Goal: Task Accomplishment & Management: Manage account settings

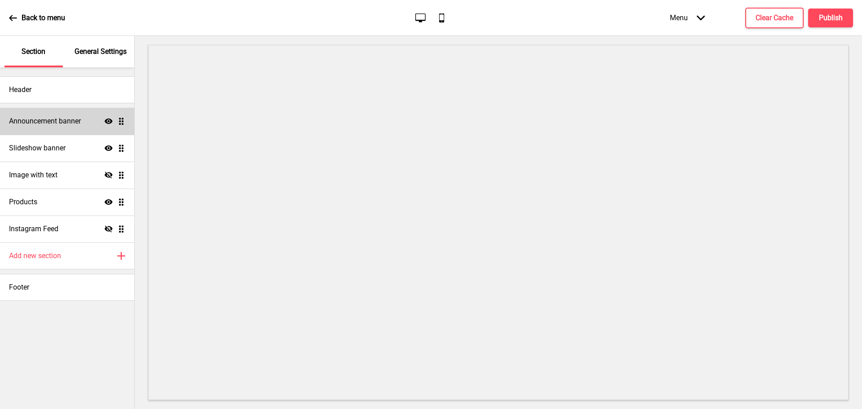
click at [105, 123] on icon "Show" at bounding box center [109, 121] width 8 height 8
click at [87, 147] on div "Slideshow banner Show Drag" at bounding box center [67, 148] width 134 height 27
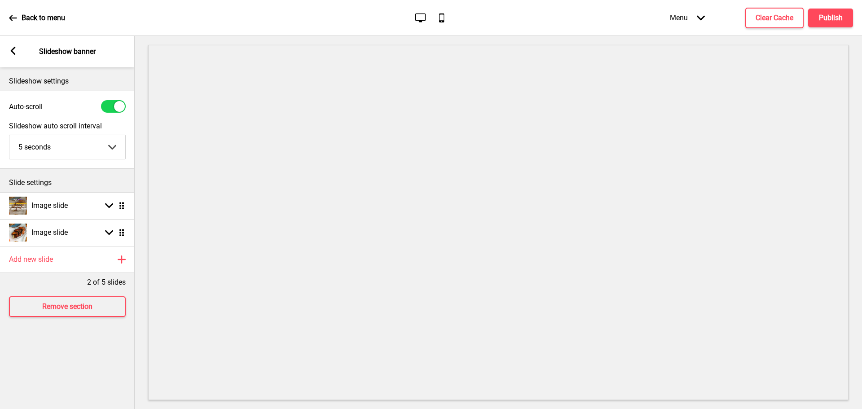
click at [15, 47] on g at bounding box center [13, 51] width 8 height 8
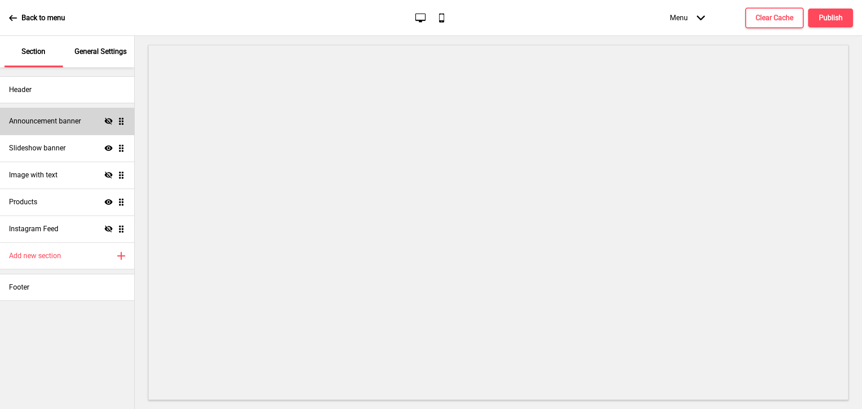
click at [109, 121] on icon at bounding box center [109, 121] width 8 height 7
click at [85, 147] on div "Slideshow banner Show Drag" at bounding box center [67, 148] width 134 height 27
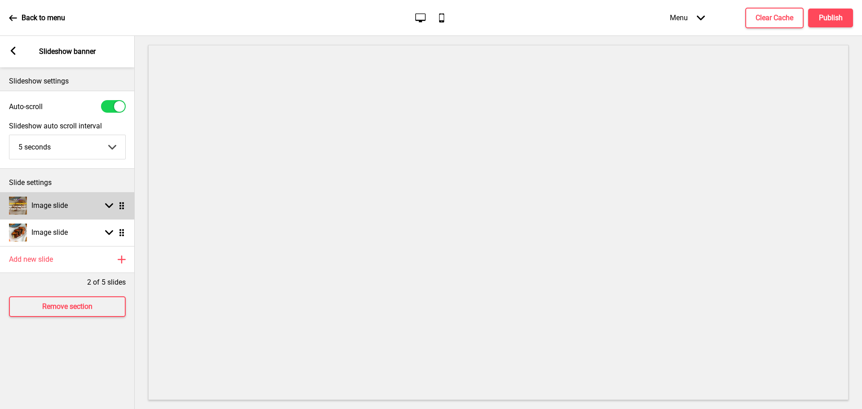
click at [103, 203] on div "Arrow down Drag" at bounding box center [113, 206] width 25 height 8
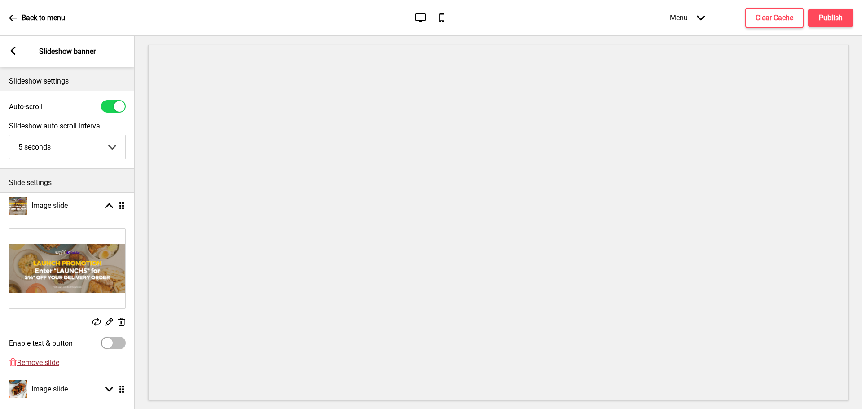
click at [48, 359] on span "Remove slide" at bounding box center [38, 362] width 42 height 9
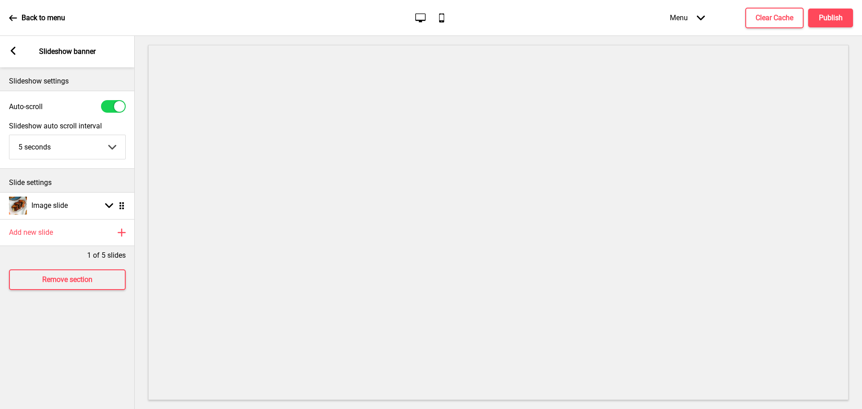
click at [15, 51] on rect at bounding box center [13, 51] width 8 height 8
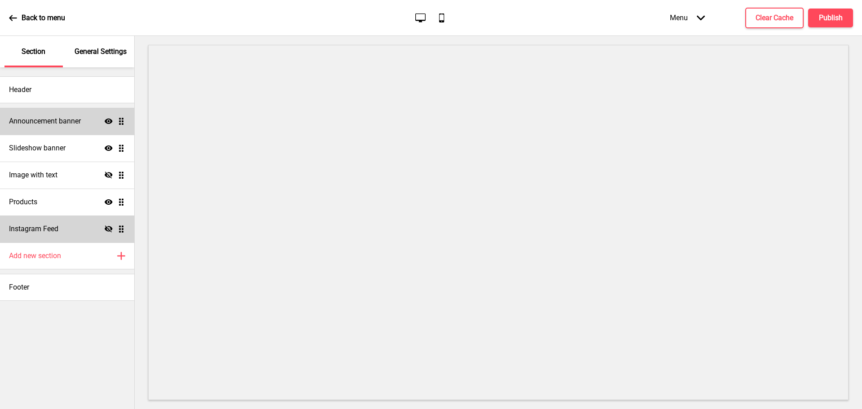
click at [106, 229] on icon at bounding box center [109, 228] width 8 height 7
click at [108, 232] on icon "Show" at bounding box center [109, 229] width 8 height 8
click at [108, 232] on icon "Hide" at bounding box center [109, 229] width 8 height 8
click at [91, 253] on div "Add new section Plus" at bounding box center [67, 256] width 134 height 27
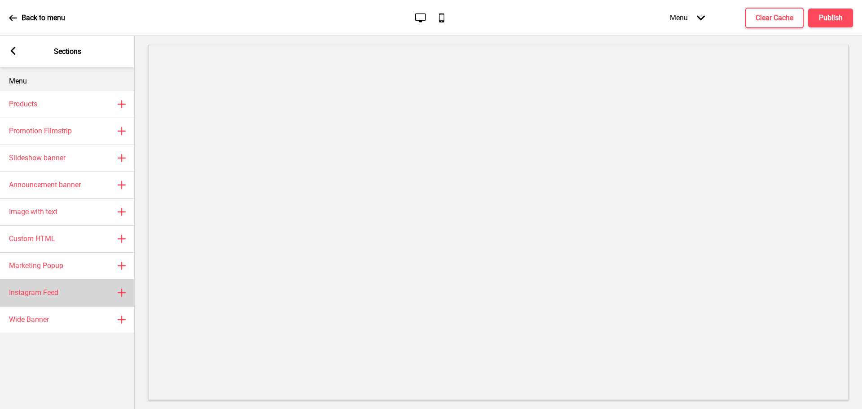
click at [114, 299] on div "Instagram Feed Plus" at bounding box center [67, 292] width 135 height 27
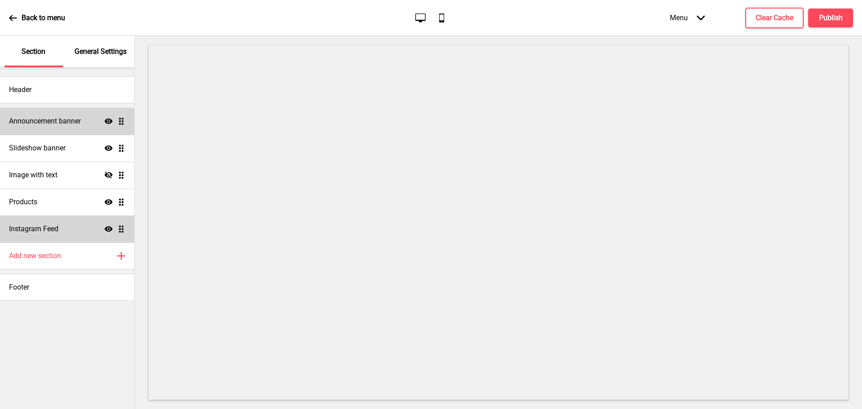
click at [110, 228] on icon "Show" at bounding box center [109, 229] width 8 height 8
click at [110, 228] on icon "Hide" at bounding box center [109, 229] width 8 height 8
click at [840, 17] on h4 "Publish" at bounding box center [831, 18] width 24 height 10
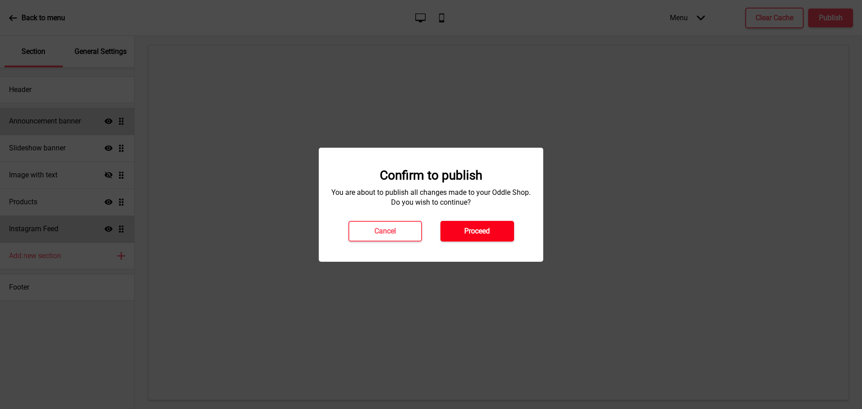
click at [466, 232] on h4 "Proceed" at bounding box center [477, 231] width 26 height 10
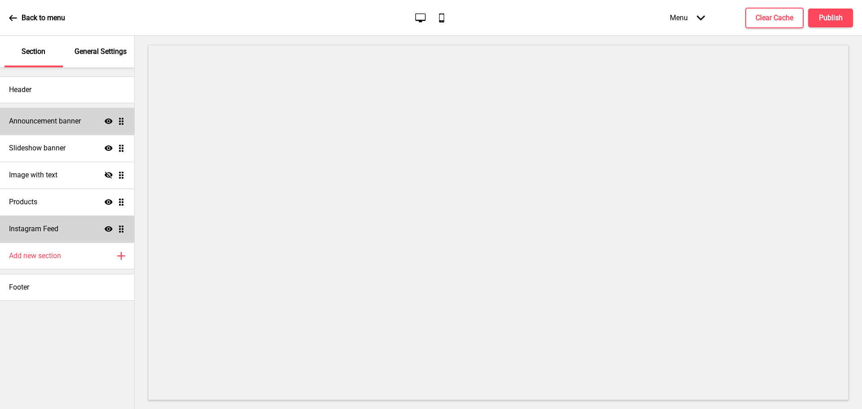
click at [43, 23] on div "Back to menu" at bounding box center [37, 18] width 56 height 24
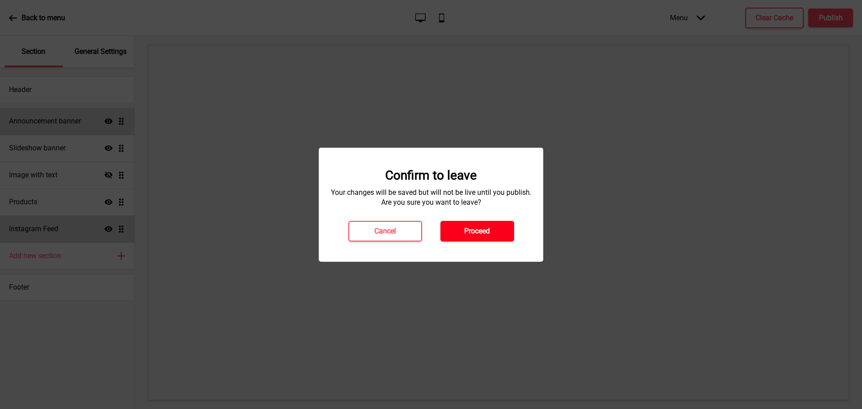
click at [468, 234] on h4 "Proceed" at bounding box center [477, 231] width 26 height 10
